Goal: Task Accomplishment & Management: Manage account settings

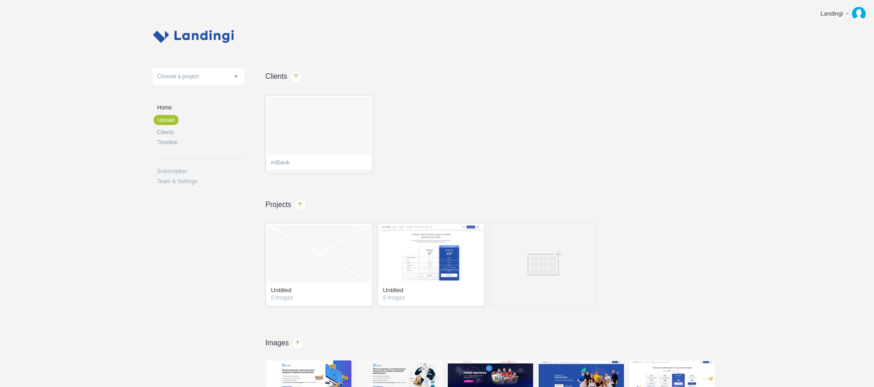
click at [170, 105] on link "Home" at bounding box center [200, 108] width 87 height 6
click at [182, 171] on link "Subscription" at bounding box center [200, 172] width 87 height 6
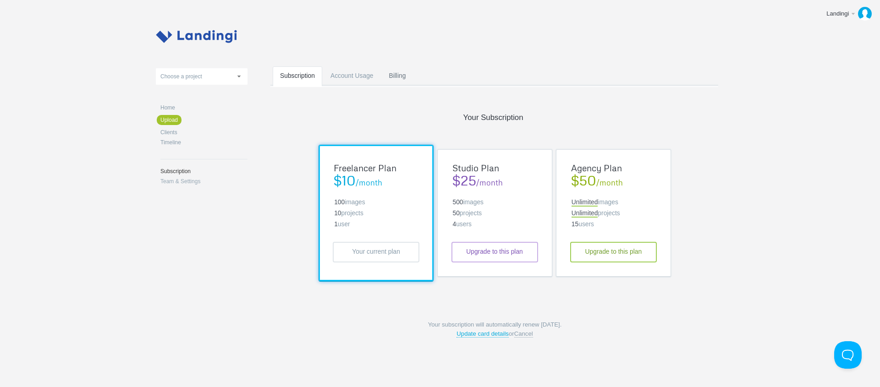
click at [402, 75] on link "Billing" at bounding box center [398, 84] width 32 height 36
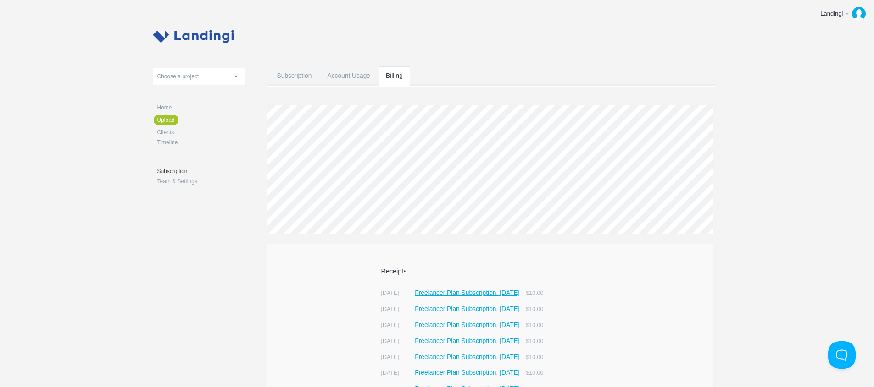
click at [451, 296] on span "Freelancer Plan Subscription, [DATE]" at bounding box center [467, 293] width 105 height 6
